Goal: Check status

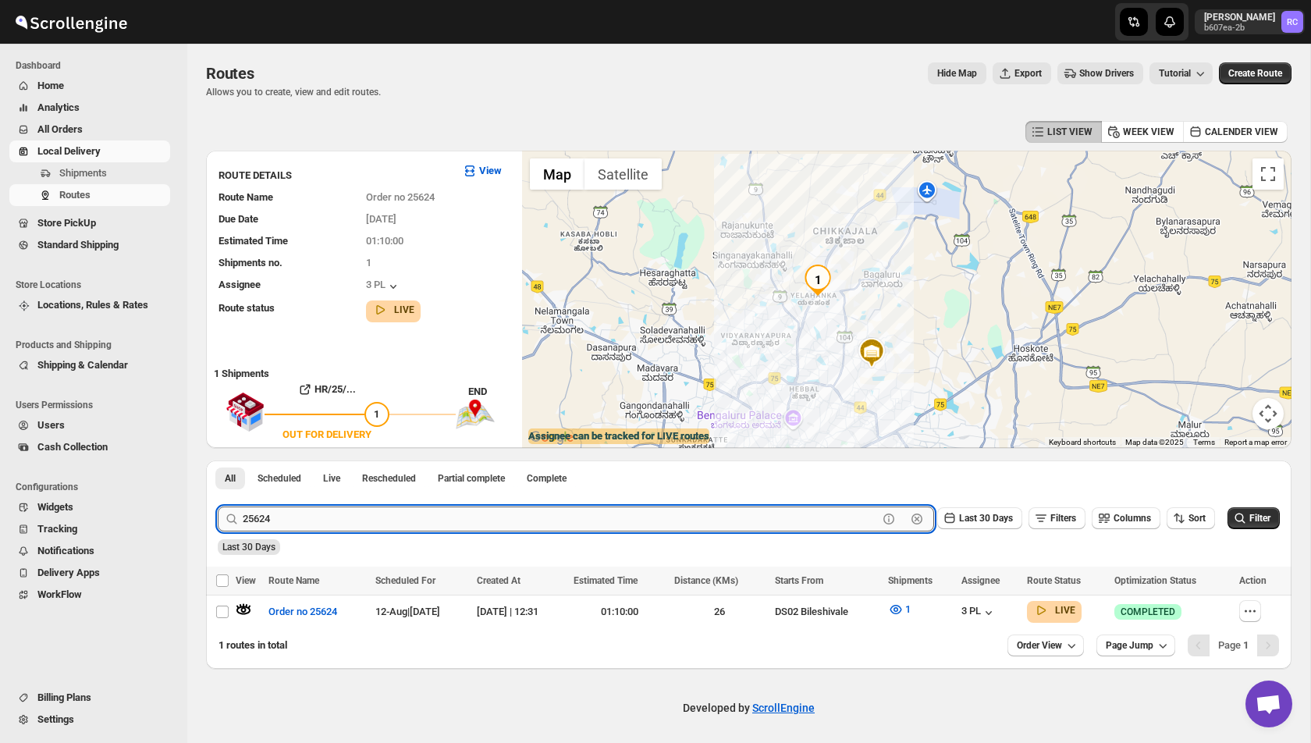
click at [456, 526] on input "25624" at bounding box center [560, 518] width 635 height 25
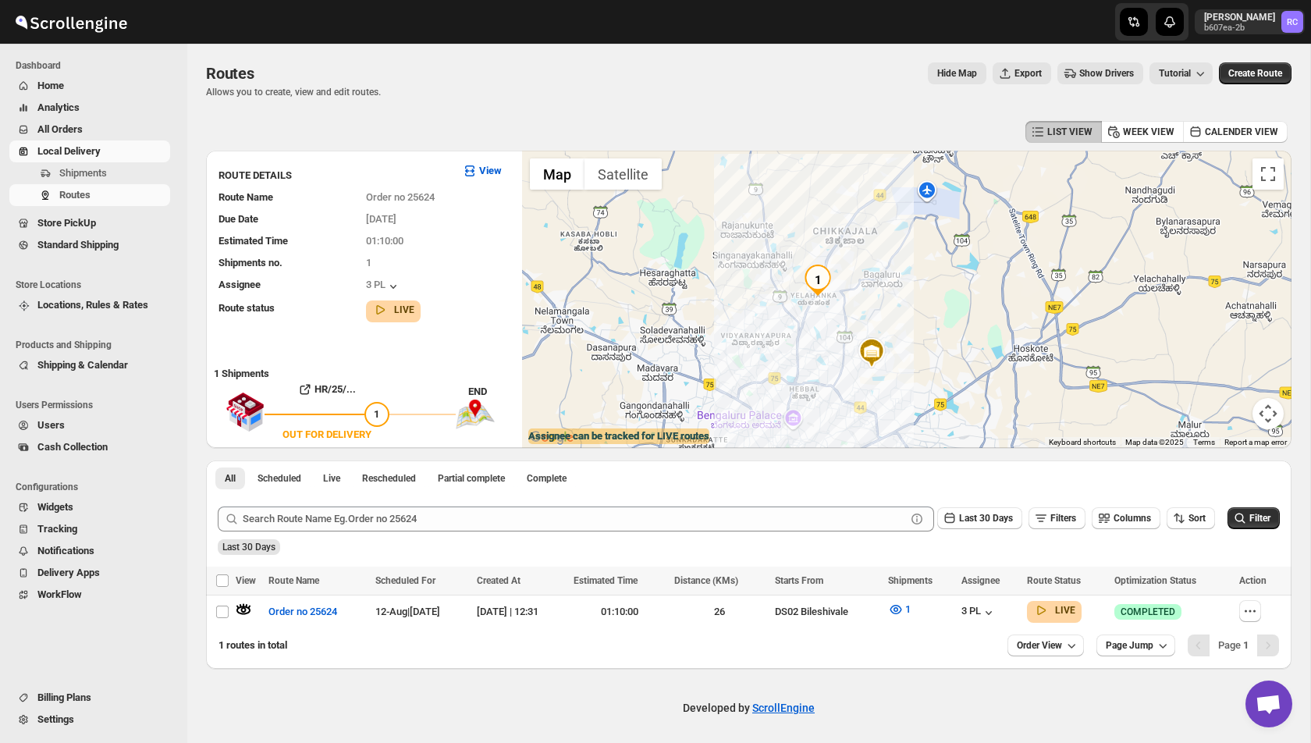
click at [429, 670] on div "Developed by ScrollEngine" at bounding box center [748, 708] width 1123 height 78
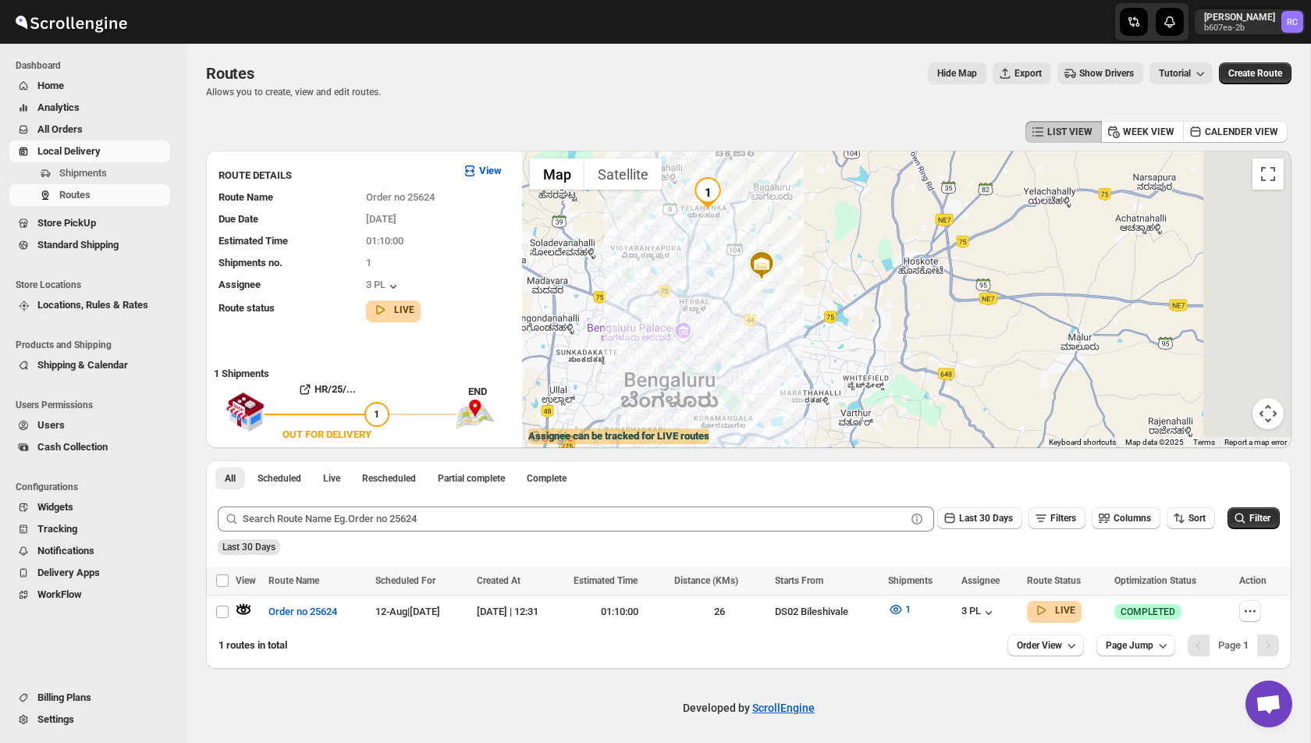
drag, startPoint x: 779, startPoint y: 386, endPoint x: 662, endPoint y: 296, distance: 147.5
click at [662, 295] on div at bounding box center [906, 299] width 769 height 297
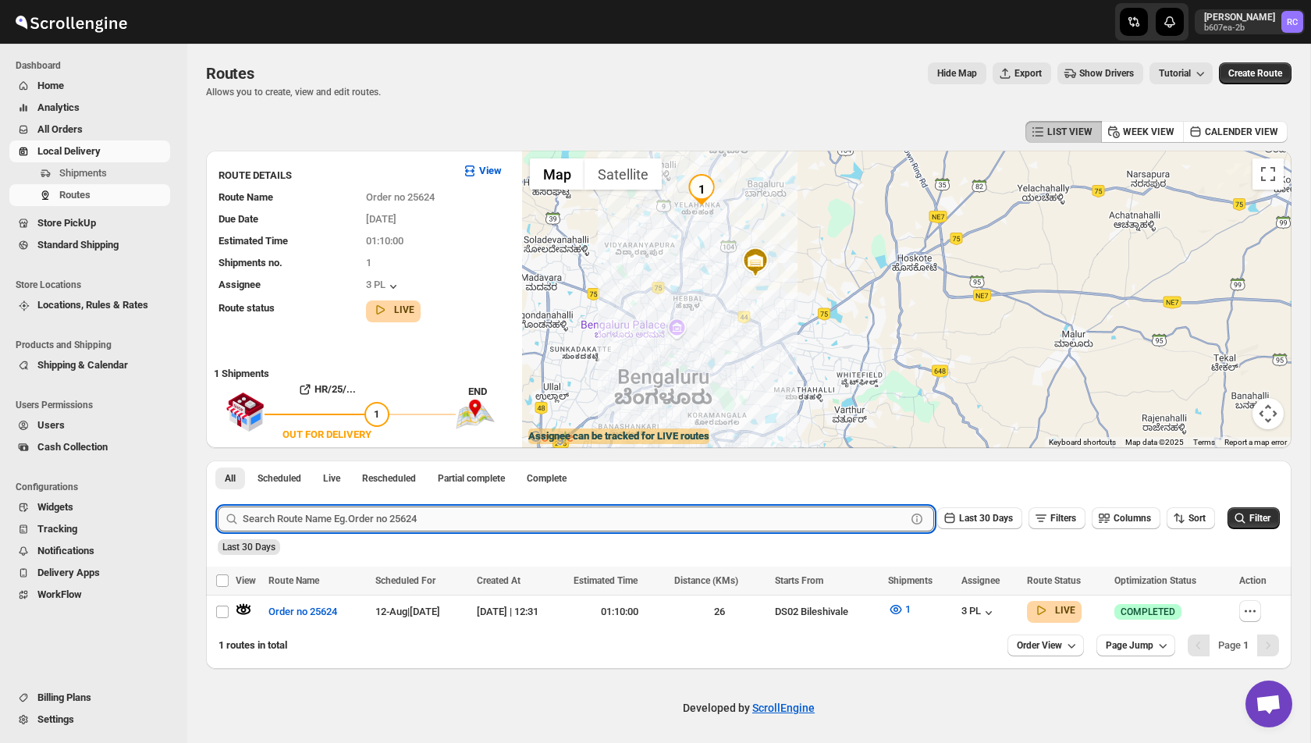
click at [441, 520] on input "text" at bounding box center [574, 518] width 663 height 25
click at [293, 513] on input "text" at bounding box center [574, 518] width 663 height 25
paste input "25700"
type input "25700"
click at [218, 460] on button "Submit" at bounding box center [240, 468] width 44 height 16
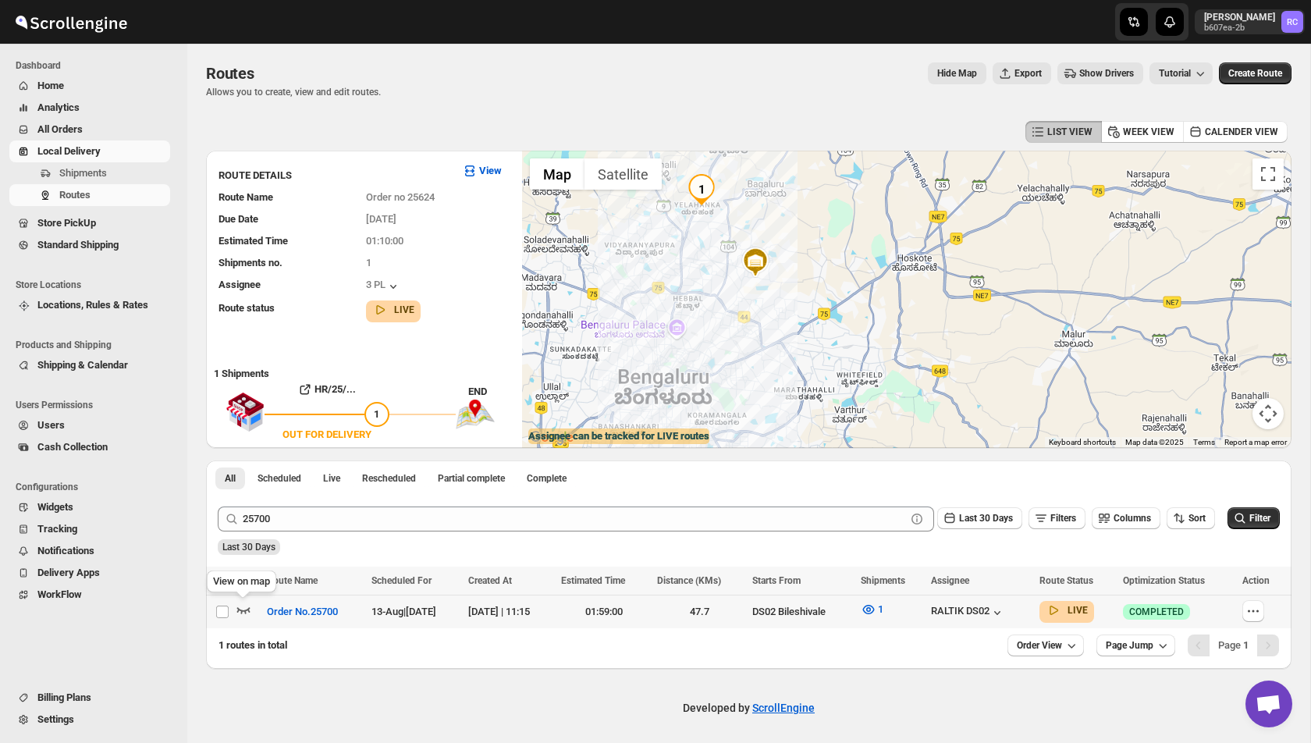
click at [243, 615] on icon "button" at bounding box center [244, 610] width 16 height 16
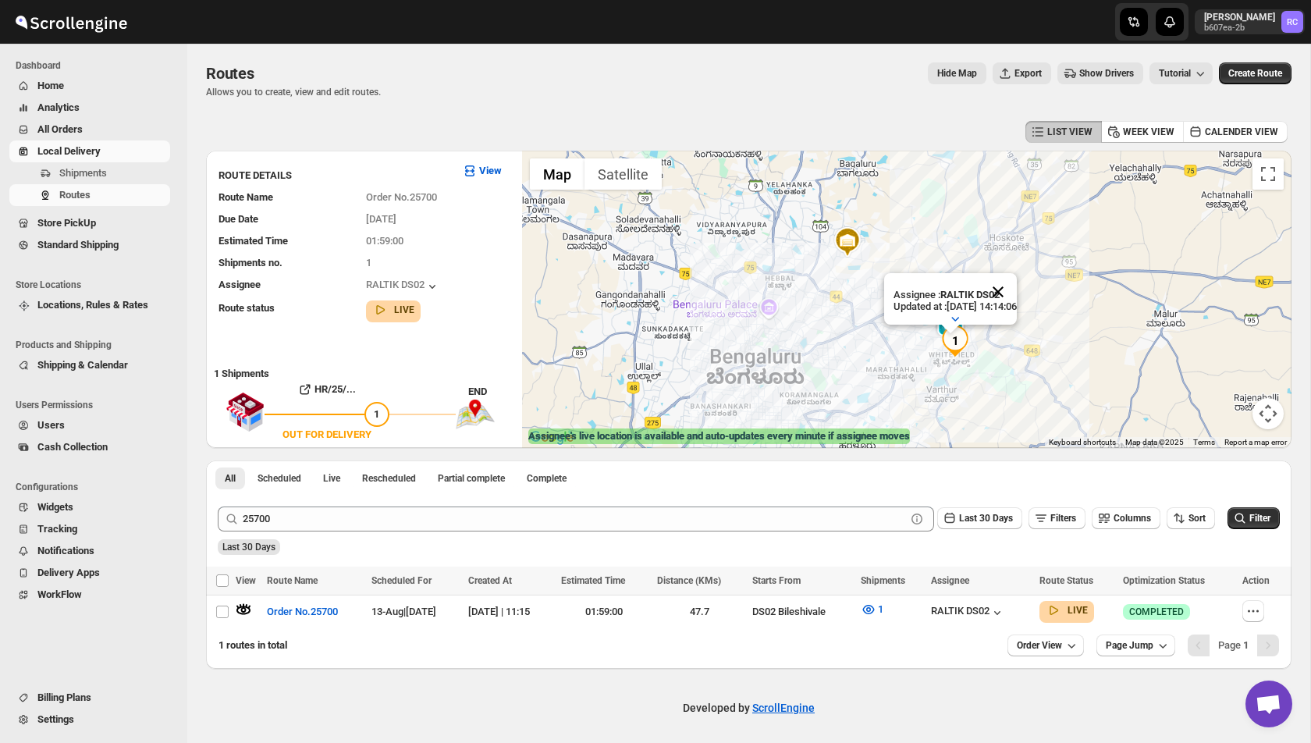
click at [1013, 292] on button "Close" at bounding box center [997, 291] width 37 height 37
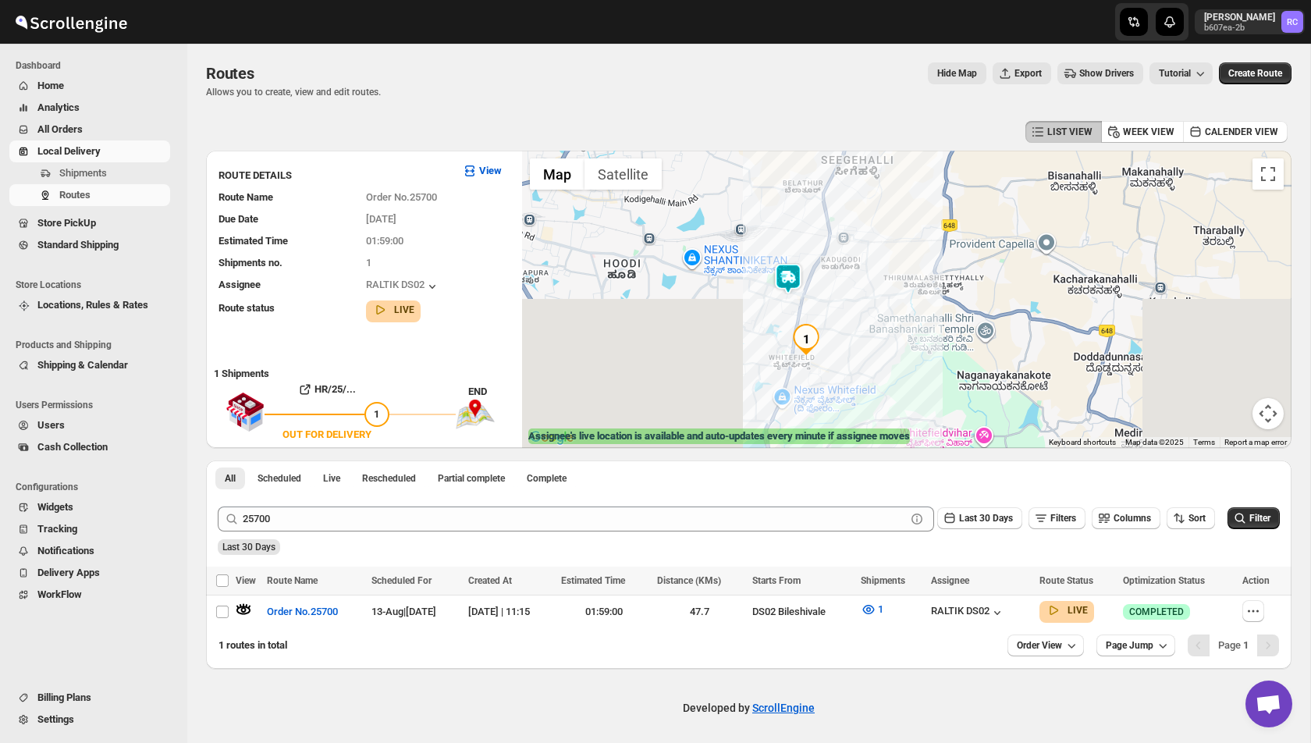
drag, startPoint x: 949, startPoint y: 346, endPoint x: 897, endPoint y: 64, distance: 286.5
click at [897, 64] on div "Routes. This page is ready Routes Allows you to create, view and edit routes. H…" at bounding box center [748, 356] width 1123 height 625
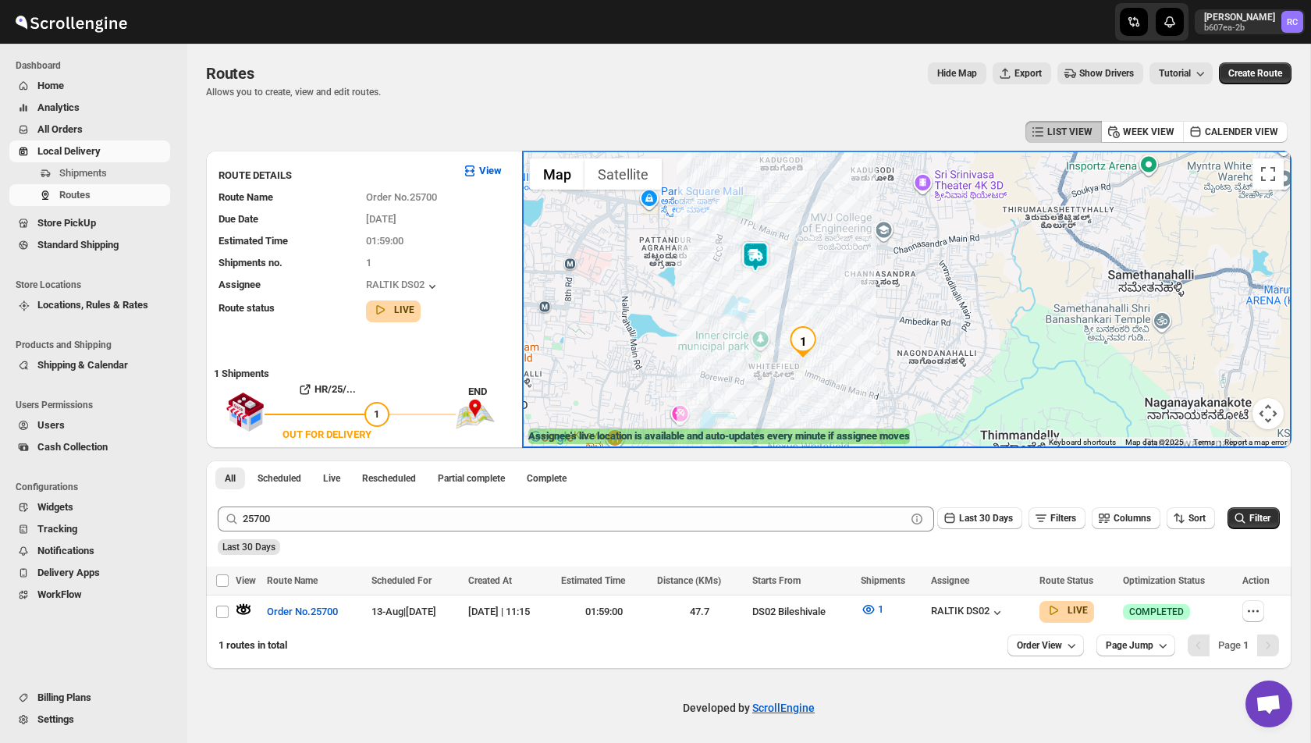
click at [757, 260] on img at bounding box center [755, 256] width 31 height 31
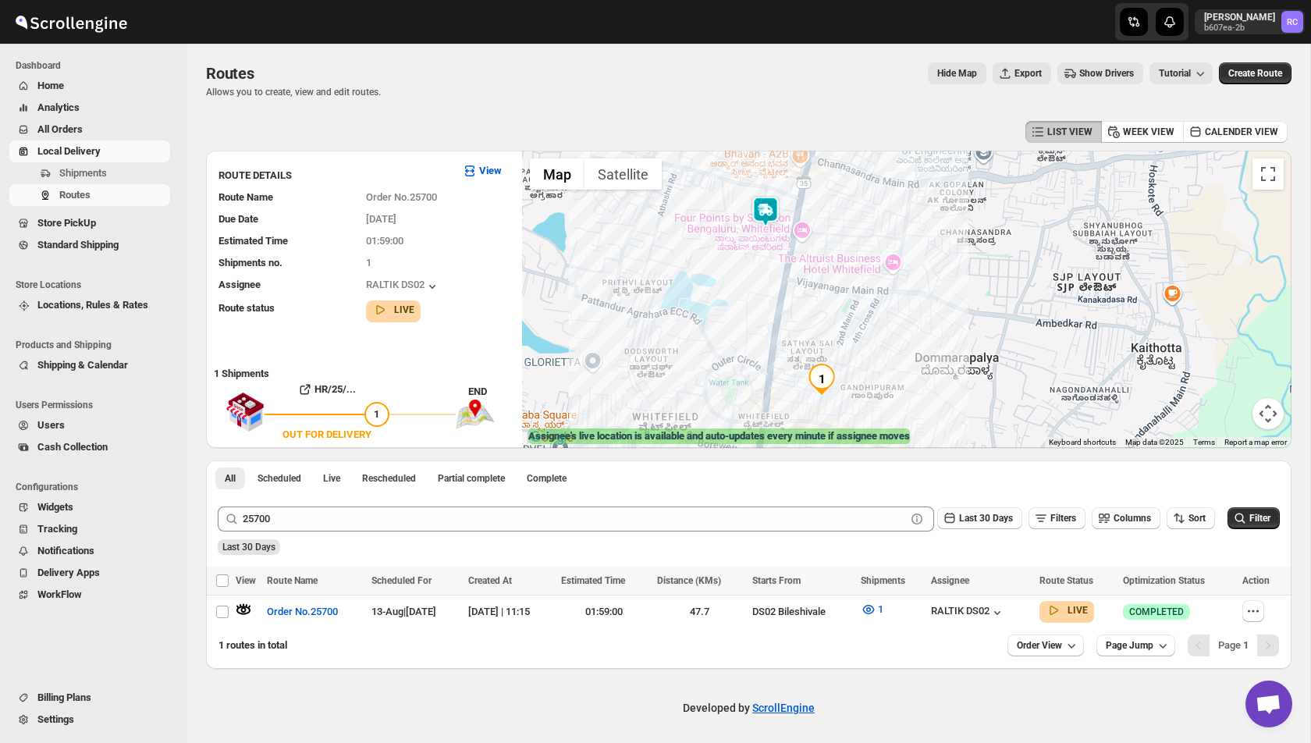
click at [770, 218] on img at bounding box center [765, 211] width 31 height 31
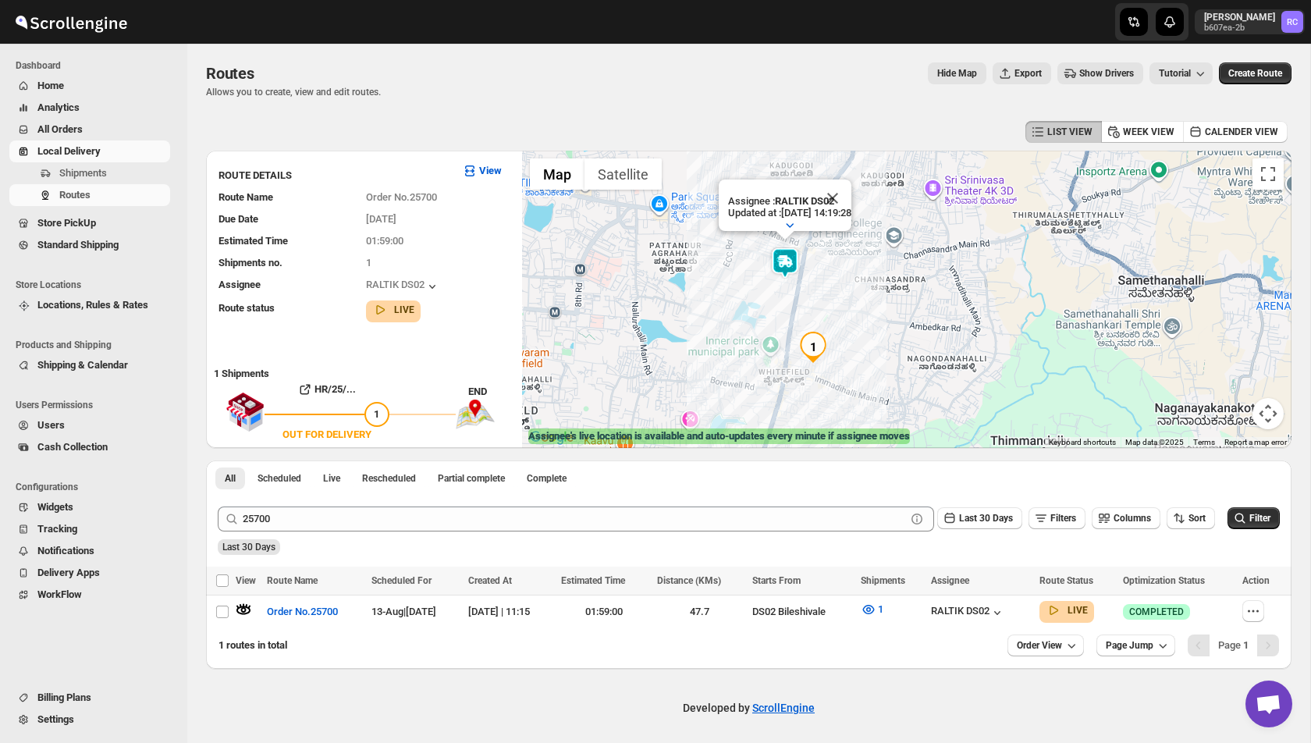
drag, startPoint x: 867, startPoint y: 329, endPoint x: 852, endPoint y: 300, distance: 32.5
click at [852, 300] on div "Assignee : RALTIK DS02 Updated at : [DATE] 14:19:28 Duty mode Enabled Battery p…" at bounding box center [906, 299] width 769 height 297
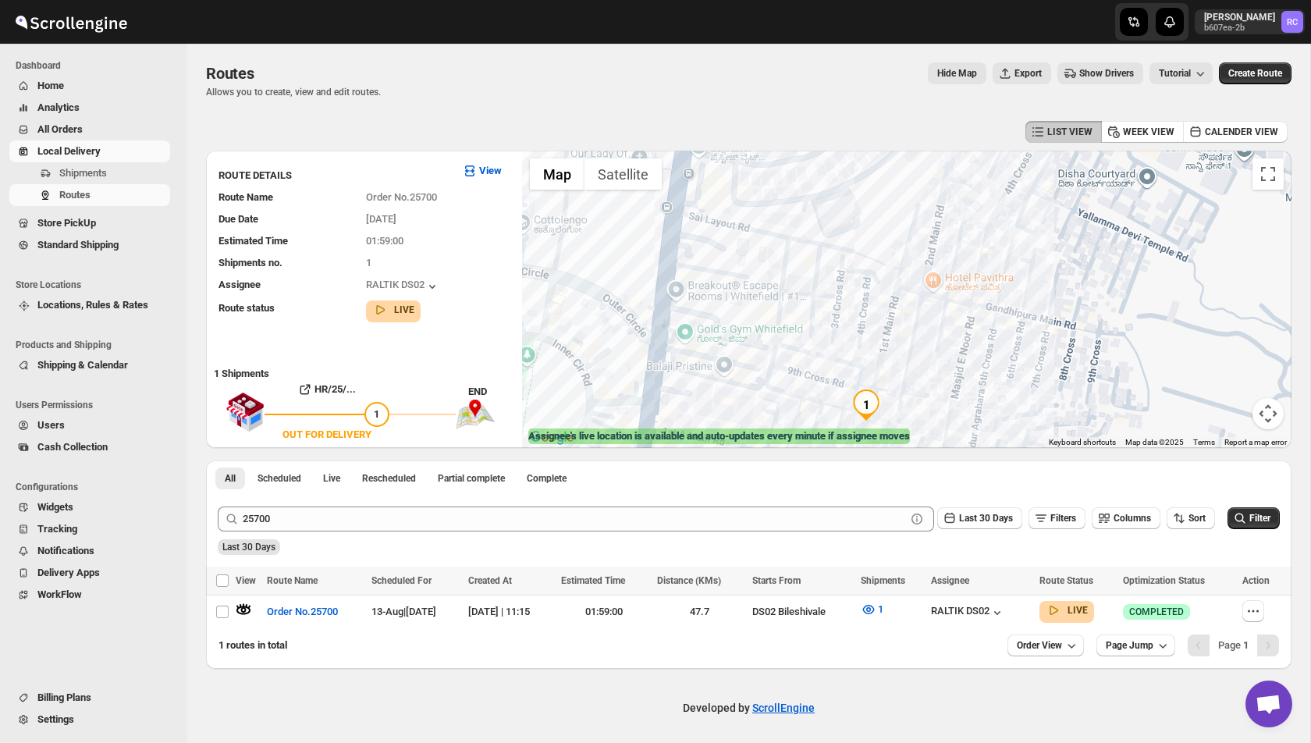
drag, startPoint x: 882, startPoint y: 362, endPoint x: 843, endPoint y: 271, distance: 99.3
click at [843, 268] on div "Assignee : RALTIK DS02 Updated at : [DATE] 14:19:50 Duty mode Enabled Battery p…" at bounding box center [906, 299] width 769 height 297
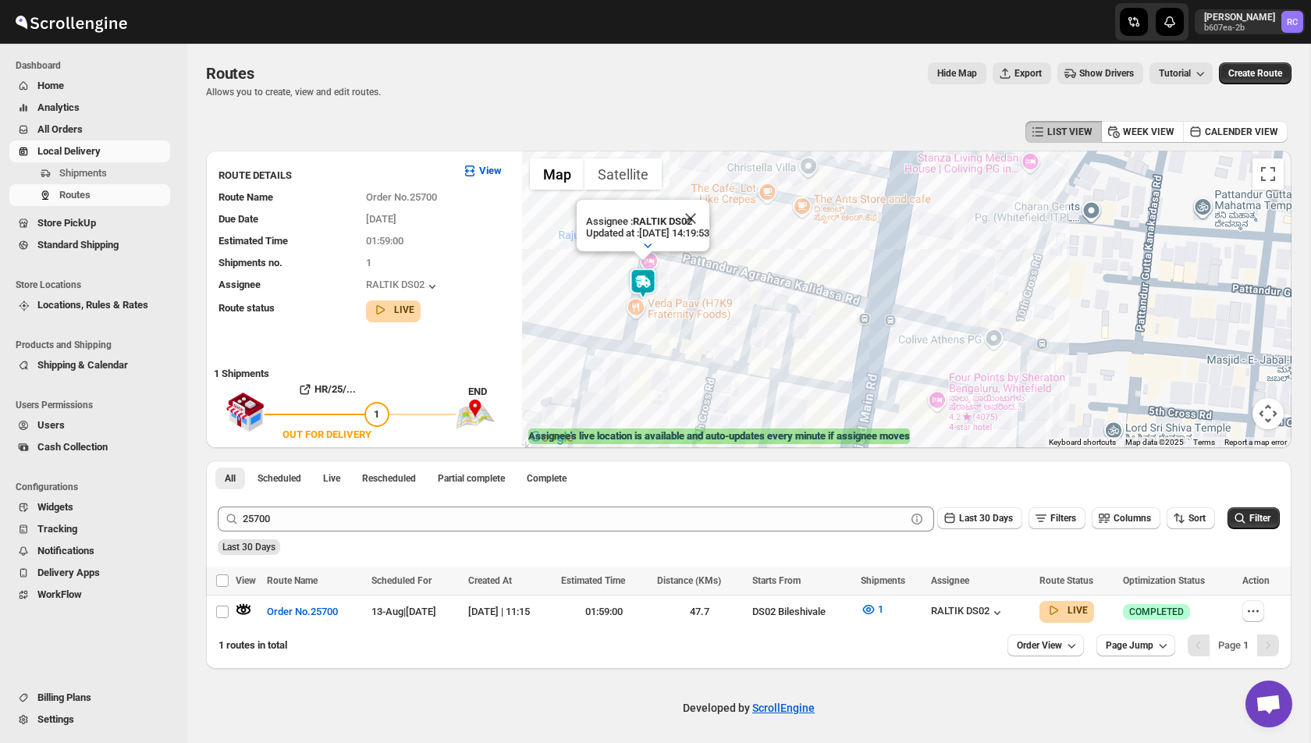
drag, startPoint x: 649, startPoint y: 289, endPoint x: 829, endPoint y: 297, distance: 180.5
click at [829, 297] on div "Assignee : RALTIK DS02 Updated at : [DATE] 14:19:53 Duty mode Enabled Battery p…" at bounding box center [906, 299] width 769 height 297
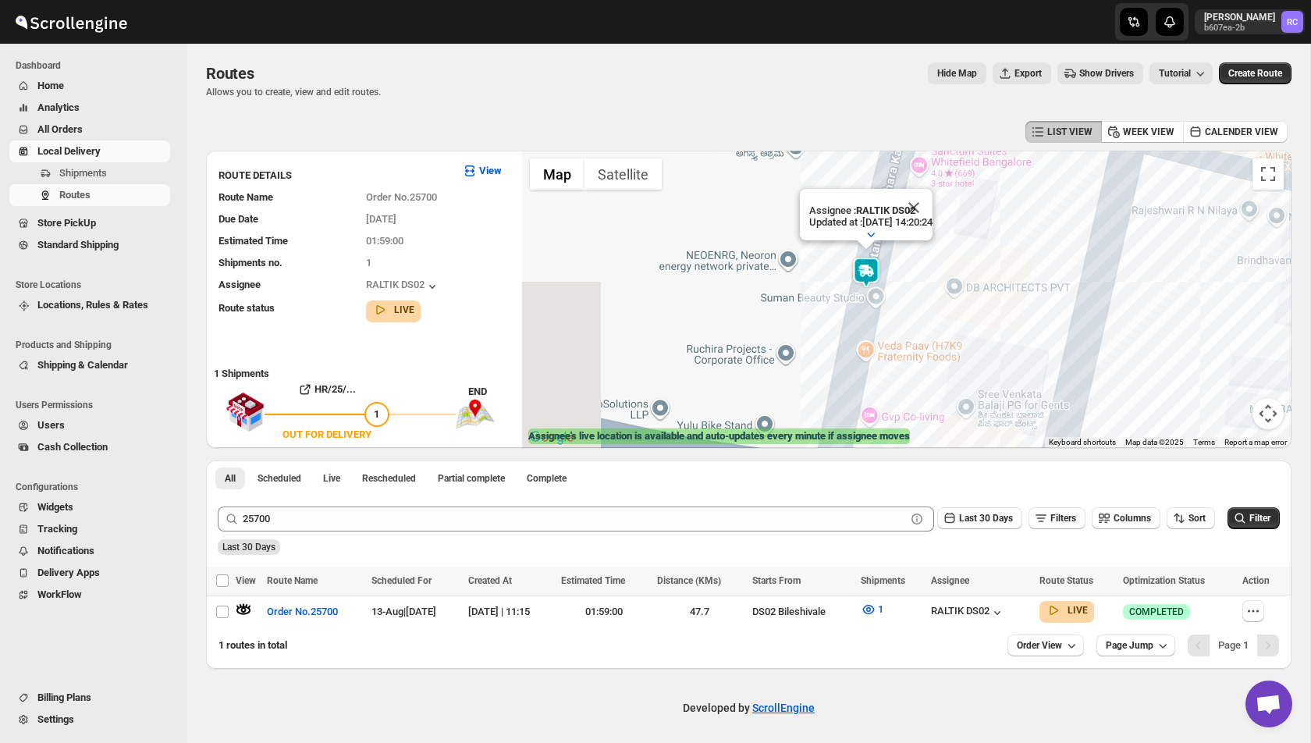
drag, startPoint x: 636, startPoint y: 316, endPoint x: 899, endPoint y: 308, distance: 263.1
click at [899, 308] on div "Assignee : RALTIK DS02 Updated at : [DATE] 14:20:24 Duty mode Enabled Battery p…" at bounding box center [906, 299] width 769 height 297
